Goal: Task Accomplishment & Management: Use online tool/utility

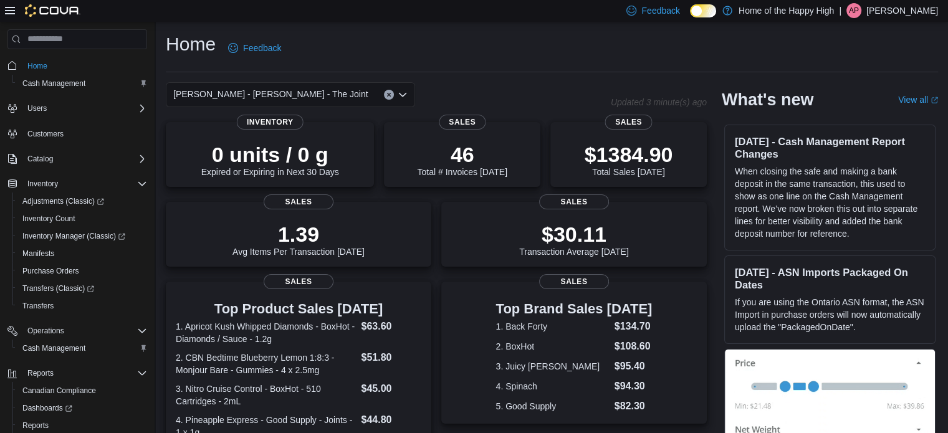
click at [303, 94] on div "[PERSON_NAME] - [PERSON_NAME] - The Joint" at bounding box center [290, 94] width 249 height 25
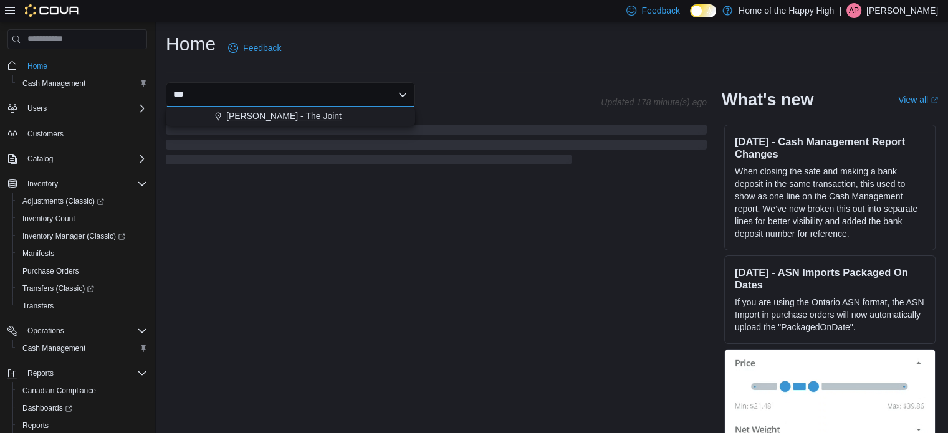
type input "***"
click at [301, 112] on span "[PERSON_NAME] - The Joint" at bounding box center [283, 116] width 115 height 12
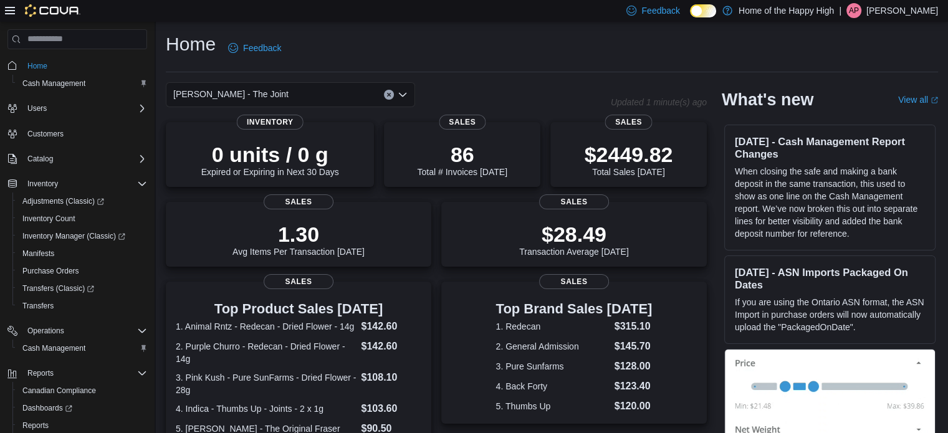
click at [439, 34] on div "Home Feedback" at bounding box center [552, 48] width 772 height 32
click at [69, 81] on span "Cash Management" at bounding box center [53, 83] width 63 height 10
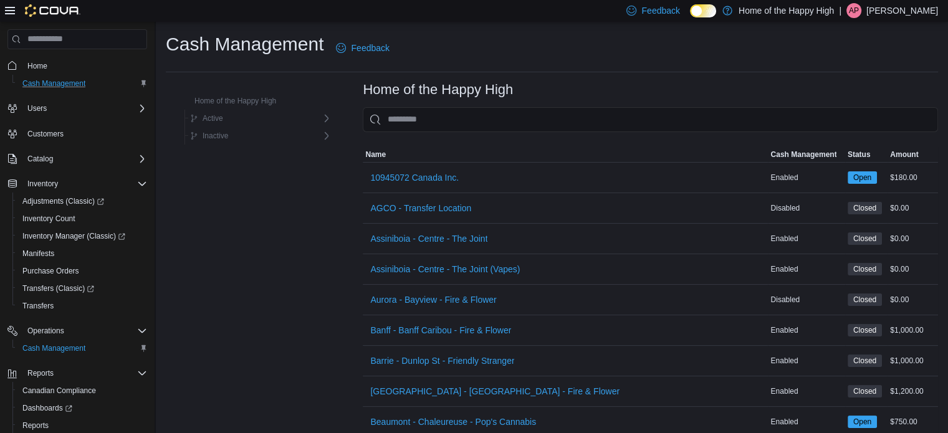
click at [404, 128] on input "This is a search bar. As you type, the results lower in the page will automatic…" at bounding box center [650, 119] width 575 height 25
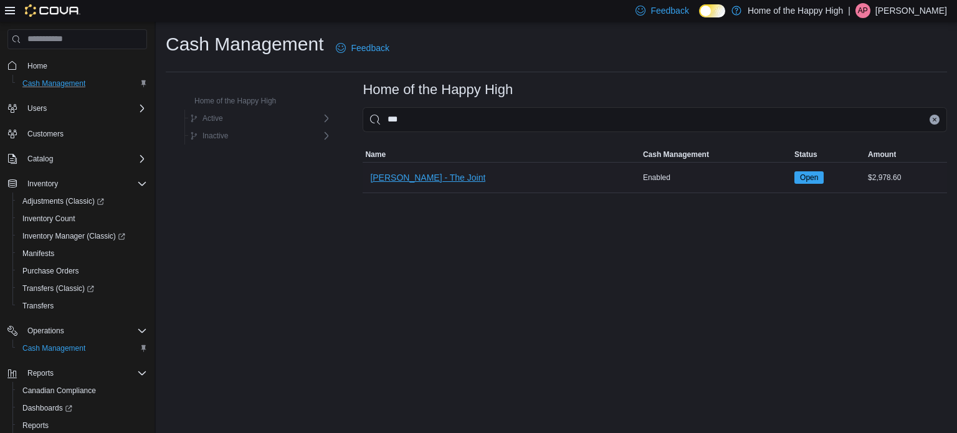
type input "***"
click at [421, 176] on span "[PERSON_NAME] - The Joint" at bounding box center [427, 177] width 115 height 12
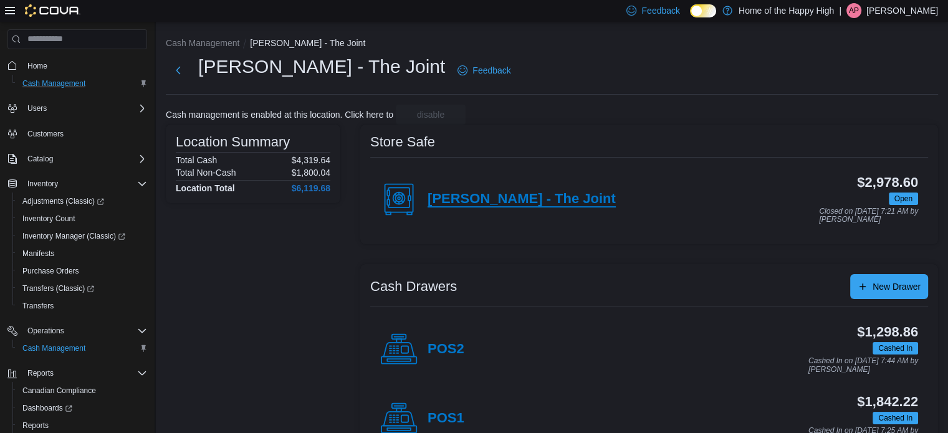
click at [475, 204] on h4 "[PERSON_NAME] - The Joint" at bounding box center [521, 199] width 188 height 16
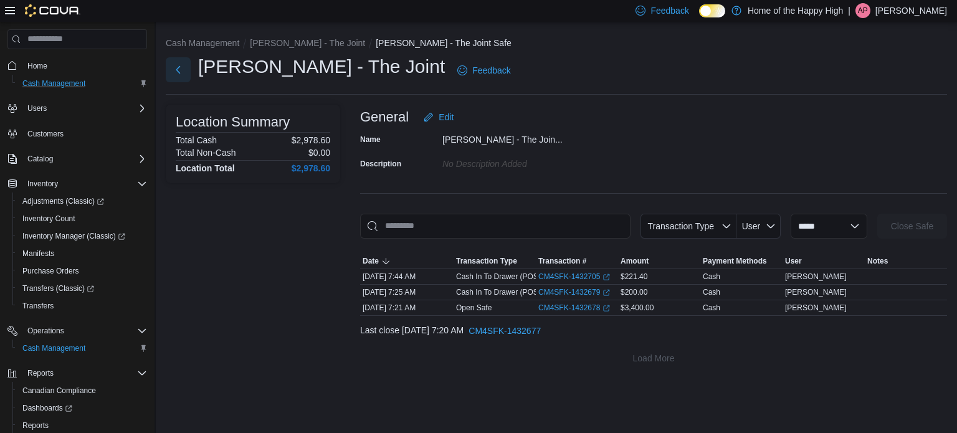
click at [180, 72] on button "Next" at bounding box center [178, 69] width 25 height 25
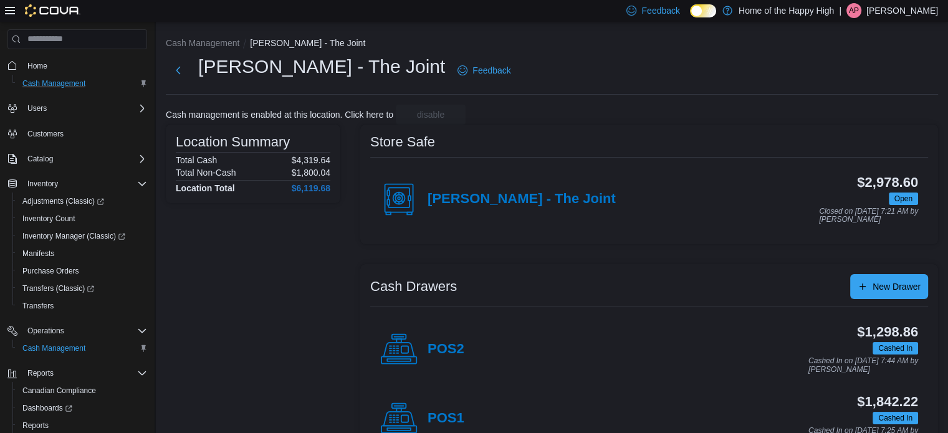
click at [531, 214] on div "[PERSON_NAME] - The Joint" at bounding box center [497, 199] width 235 height 37
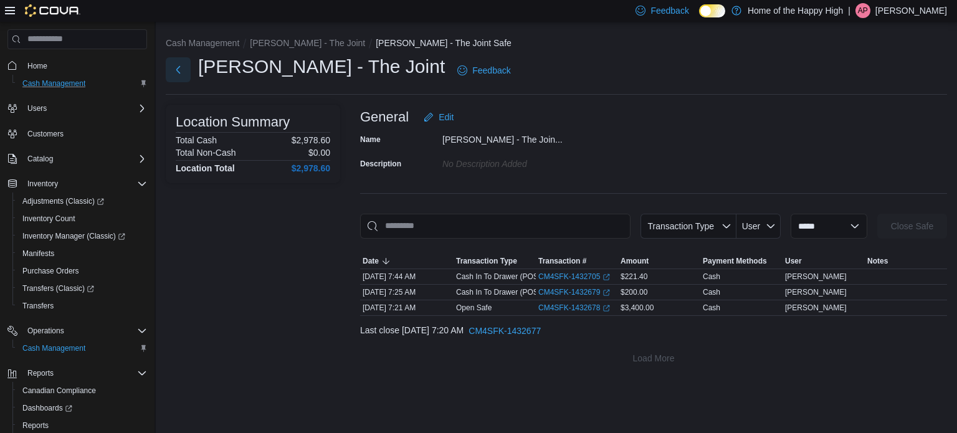
click at [181, 72] on button "Next" at bounding box center [178, 69] width 25 height 25
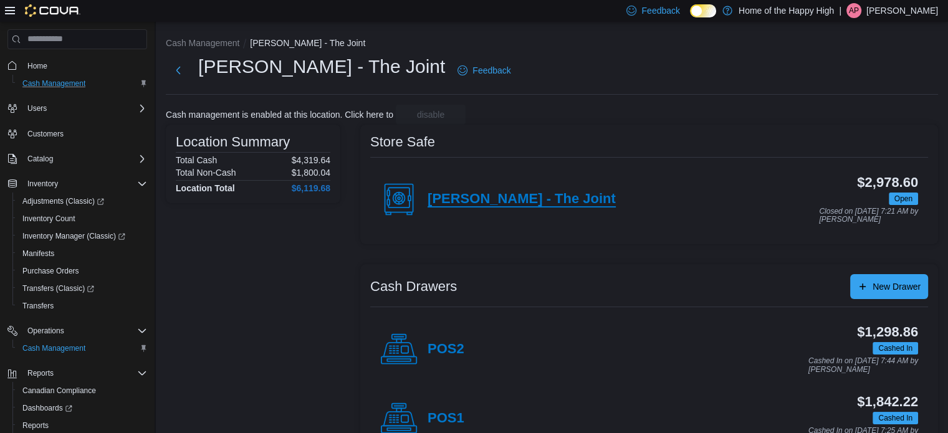
click at [521, 201] on h4 "[PERSON_NAME] - The Joint" at bounding box center [521, 199] width 188 height 16
